Goal: Task Accomplishment & Management: Manage account settings

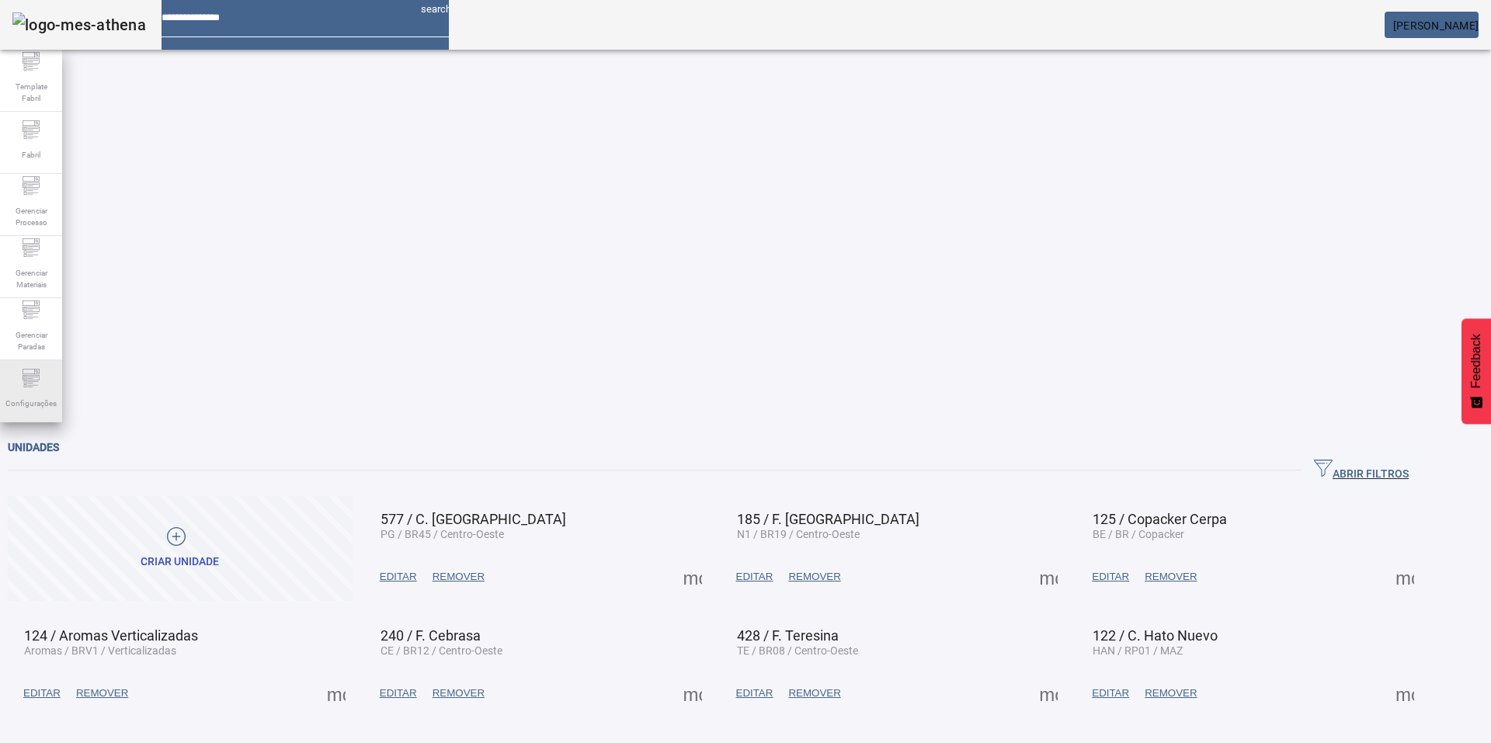
click at [36, 387] on icon at bounding box center [31, 378] width 19 height 19
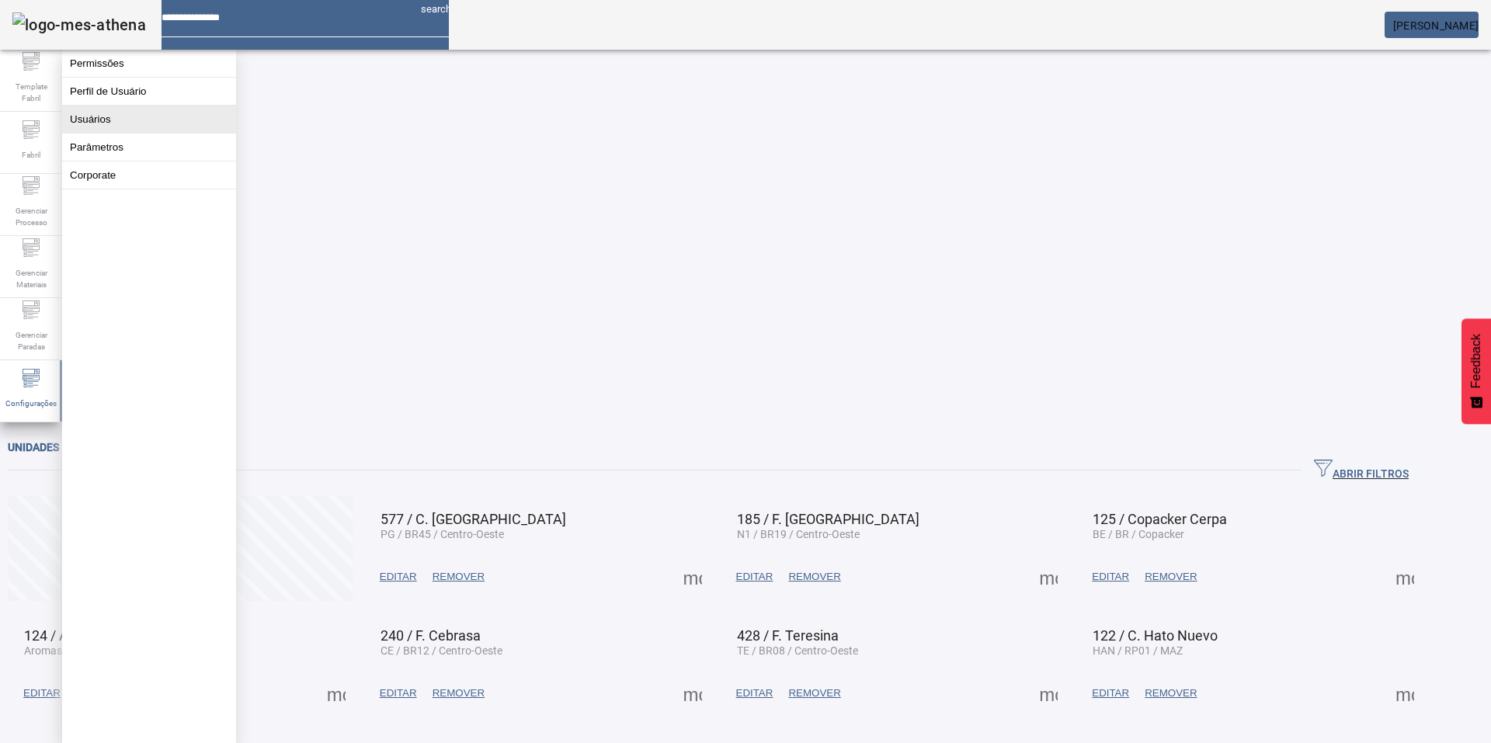
click at [117, 125] on button "Usuários" at bounding box center [149, 119] width 174 height 27
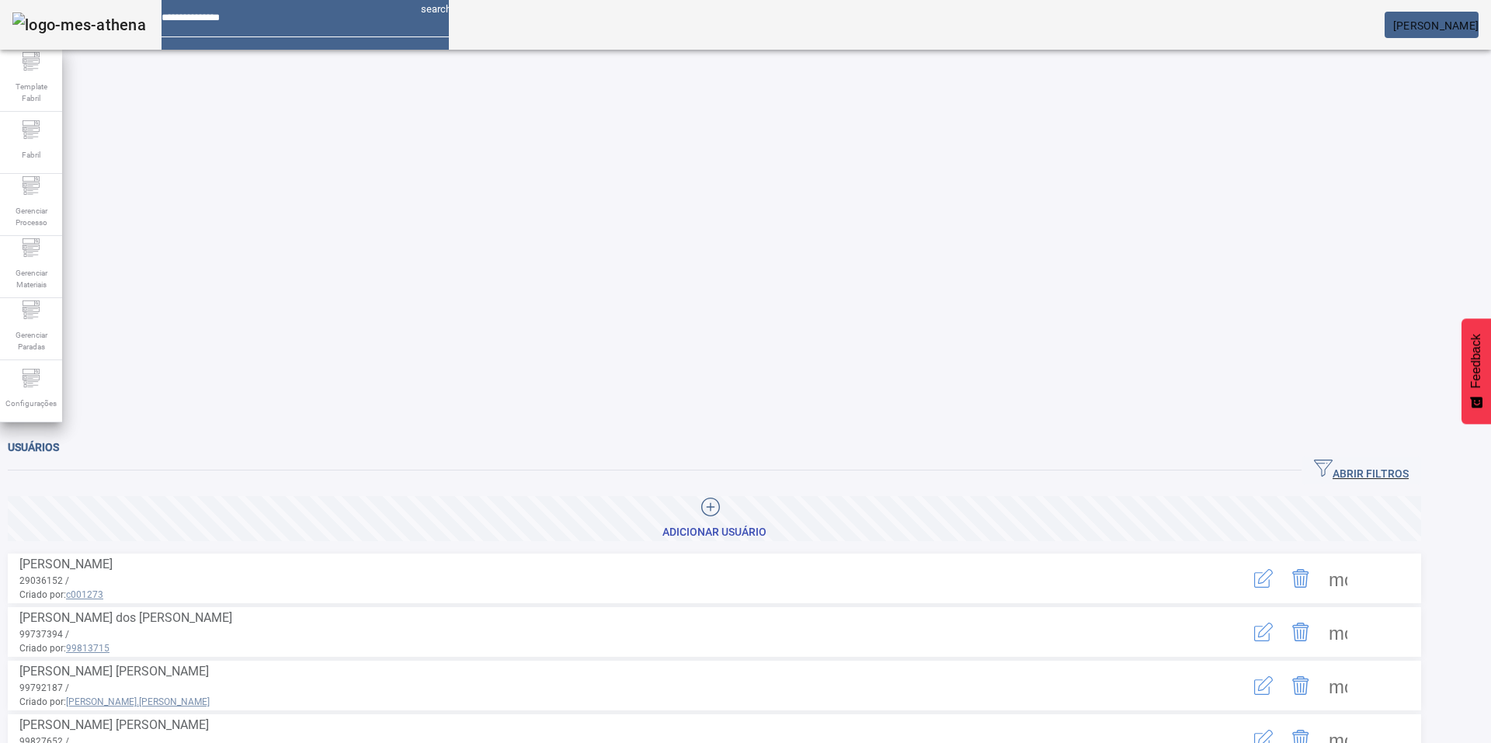
click at [1332, 459] on icon "button" at bounding box center [1323, 468] width 19 height 19
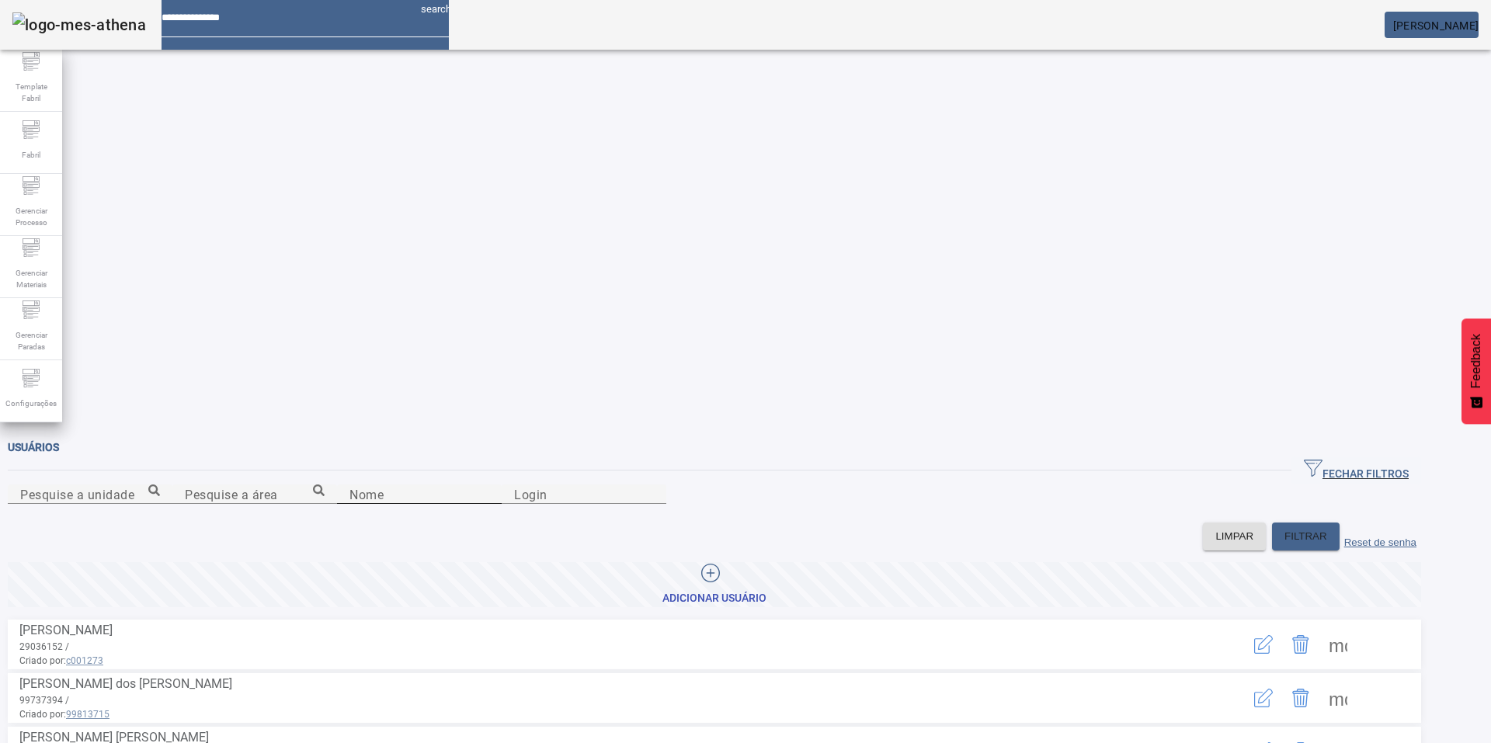
click at [363, 485] on input "Nome" at bounding box center [419, 494] width 140 height 19
type input "******"
click at [1333, 518] on span at bounding box center [1306, 536] width 68 height 37
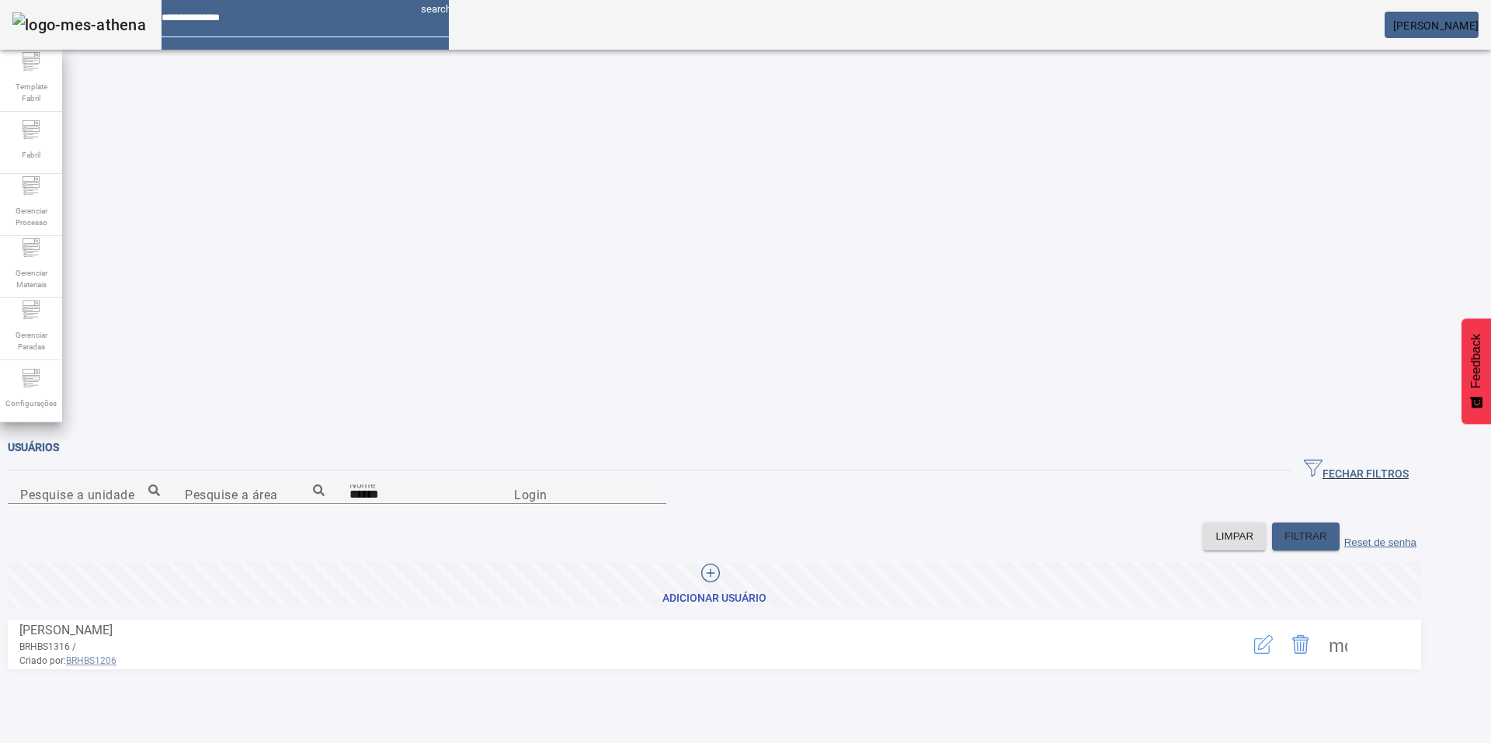
click at [1356, 626] on span at bounding box center [1337, 644] width 37 height 37
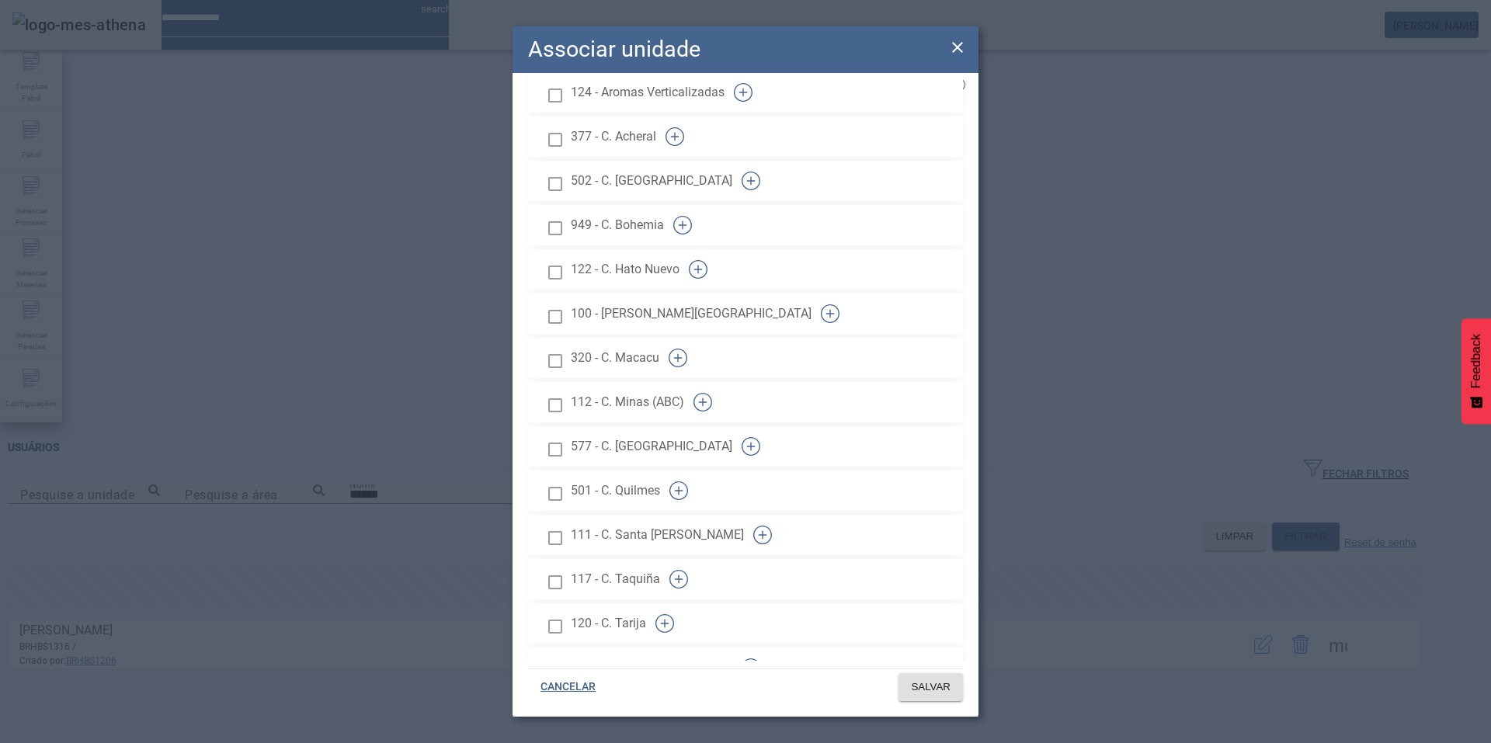
scroll to position [965, 0]
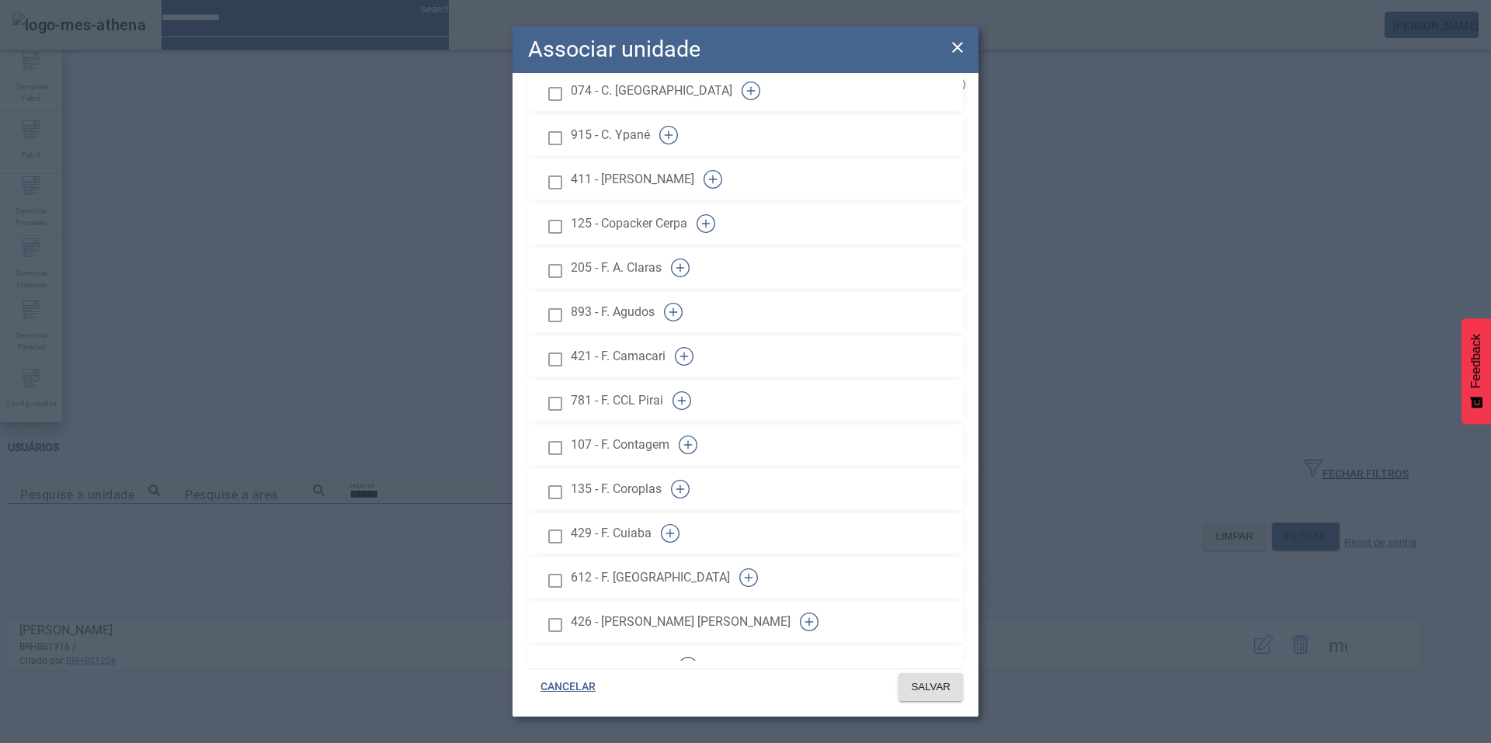
click at [691, 391] on icon "button" at bounding box center [681, 400] width 19 height 19
click at [939, 675] on span at bounding box center [930, 686] width 64 height 37
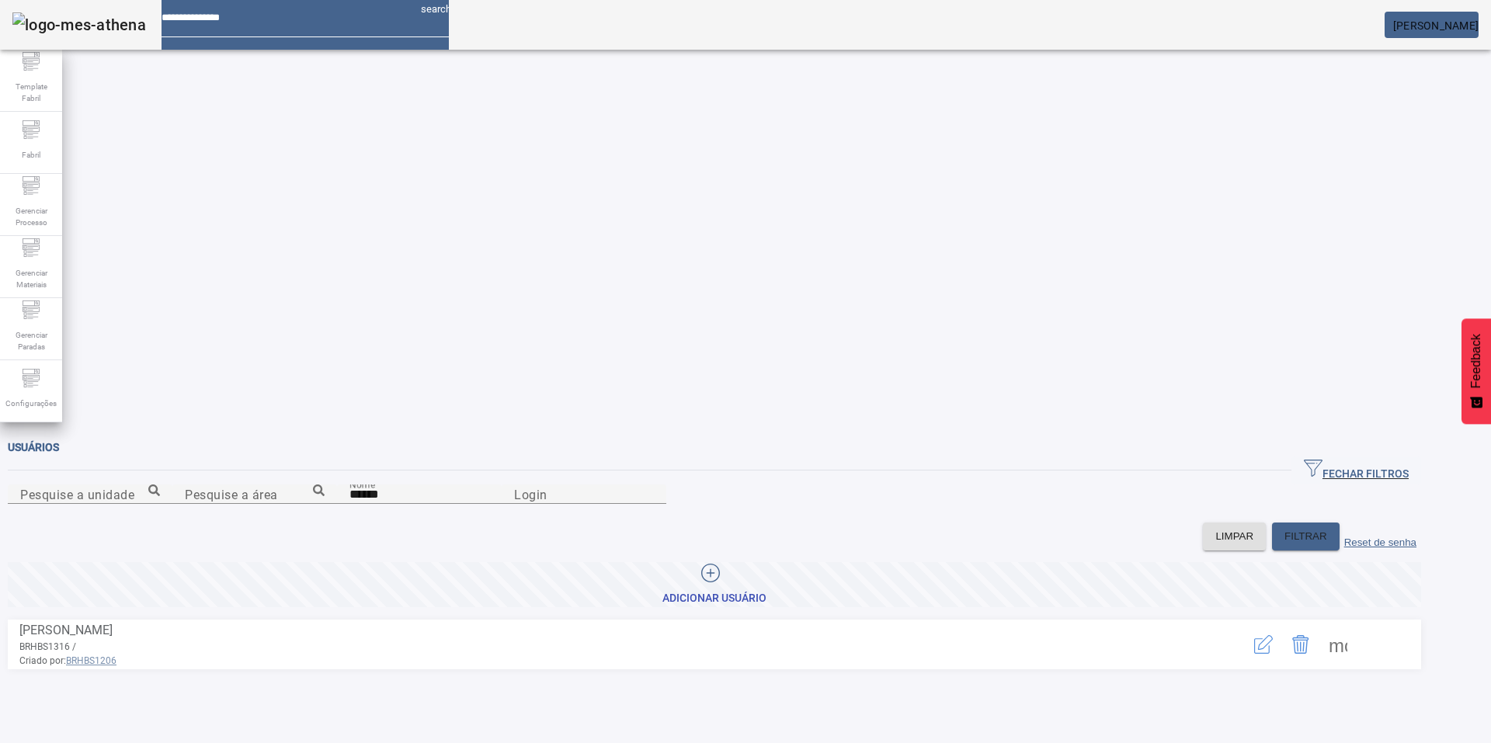
click at [1417, 40] on mat-toolbar "search [PERSON_NAME]" at bounding box center [745, 25] width 1491 height 50
click at [1413, 35] on mat-card "[PERSON_NAME]" at bounding box center [1431, 25] width 94 height 26
click at [1484, 26] on mat-toolbar "search [PERSON_NAME]" at bounding box center [745, 25] width 1491 height 50
click at [1478, 21] on em at bounding box center [1478, 25] width 0 height 12
